Goal: Connect with others: Connect with others

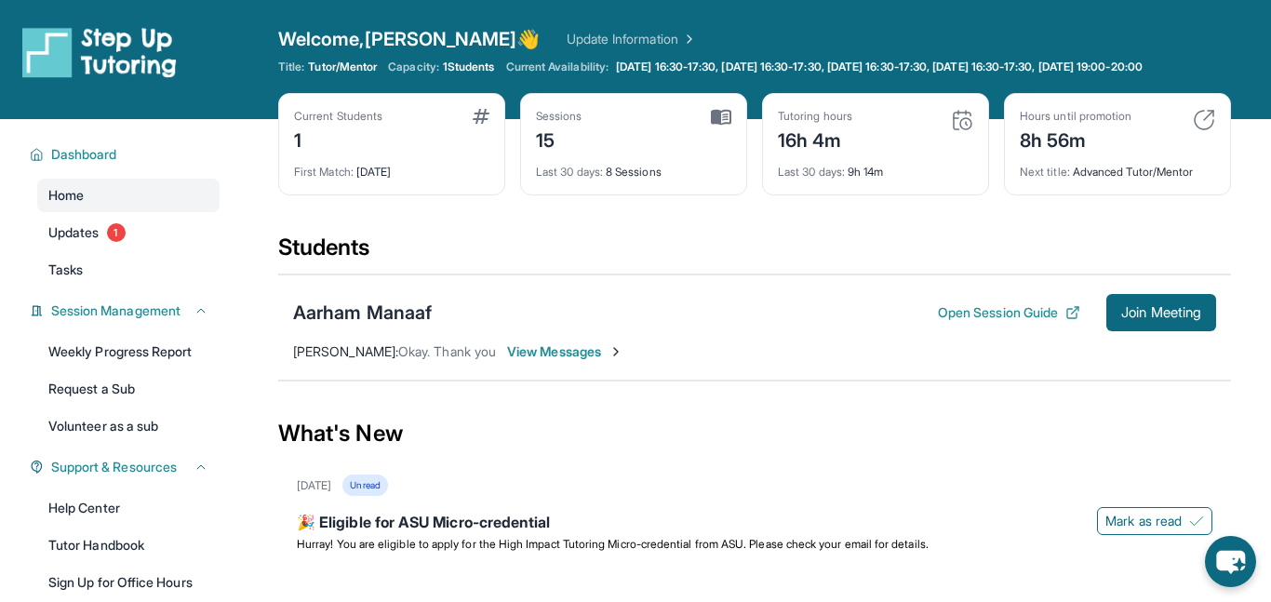
scroll to position [202, 0]
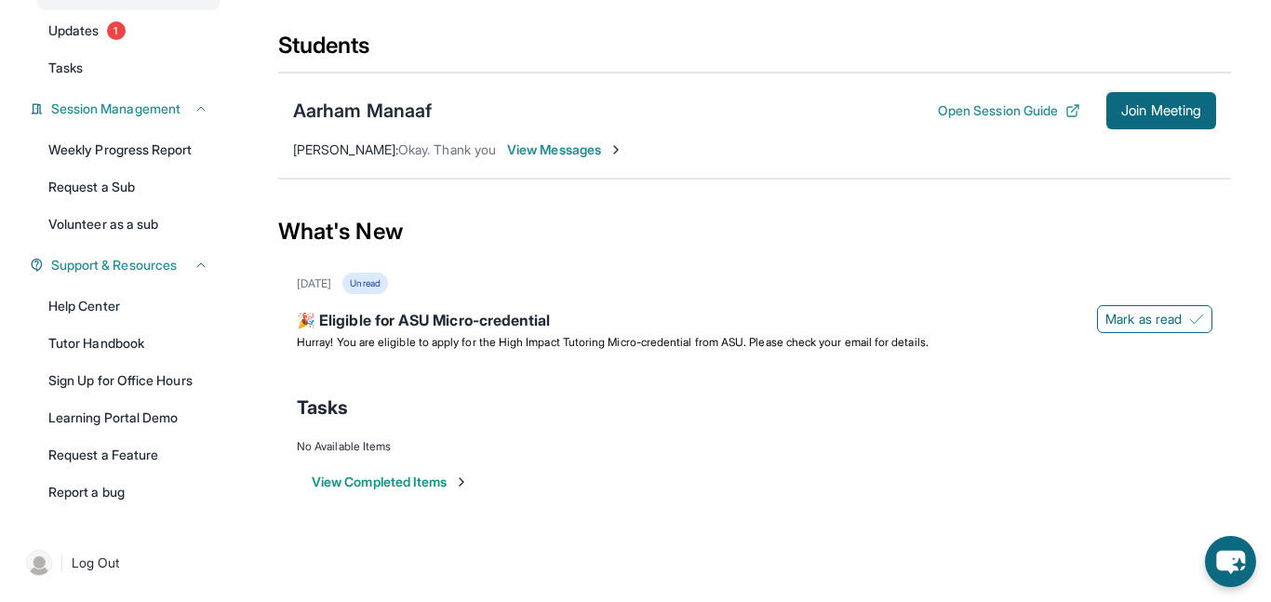
click at [1166, 146] on div "Aarham Manaaf Open Session Guide Join Meeting [PERSON_NAME] : Okay. Thank you V…" at bounding box center [754, 126] width 953 height 106
click at [1159, 113] on span "Join Meeting" at bounding box center [1162, 110] width 80 height 11
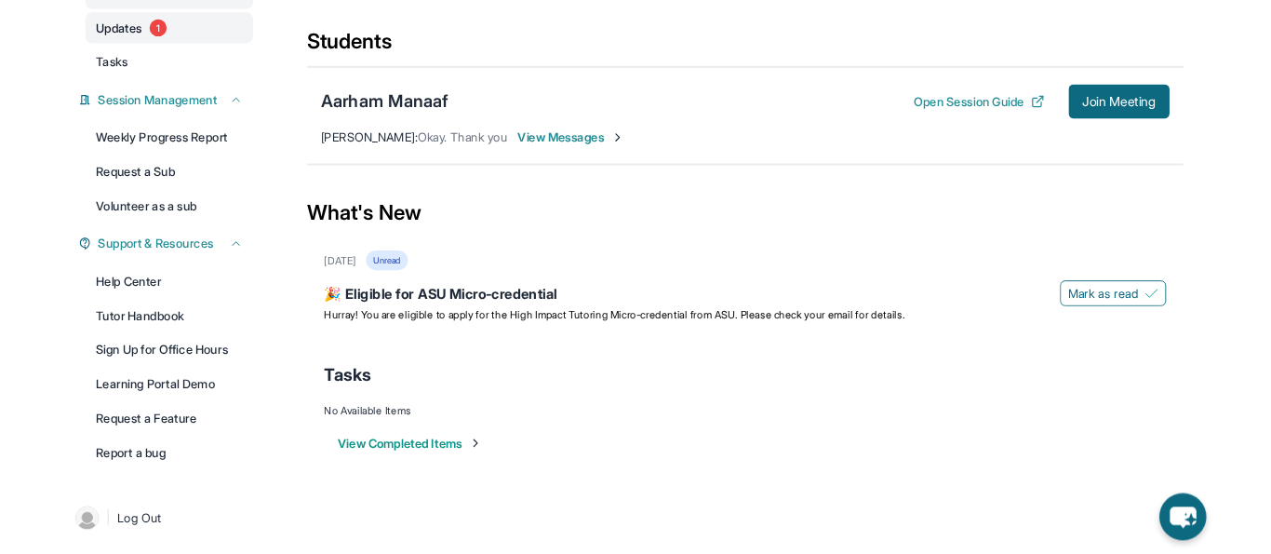
scroll to position [0, 0]
